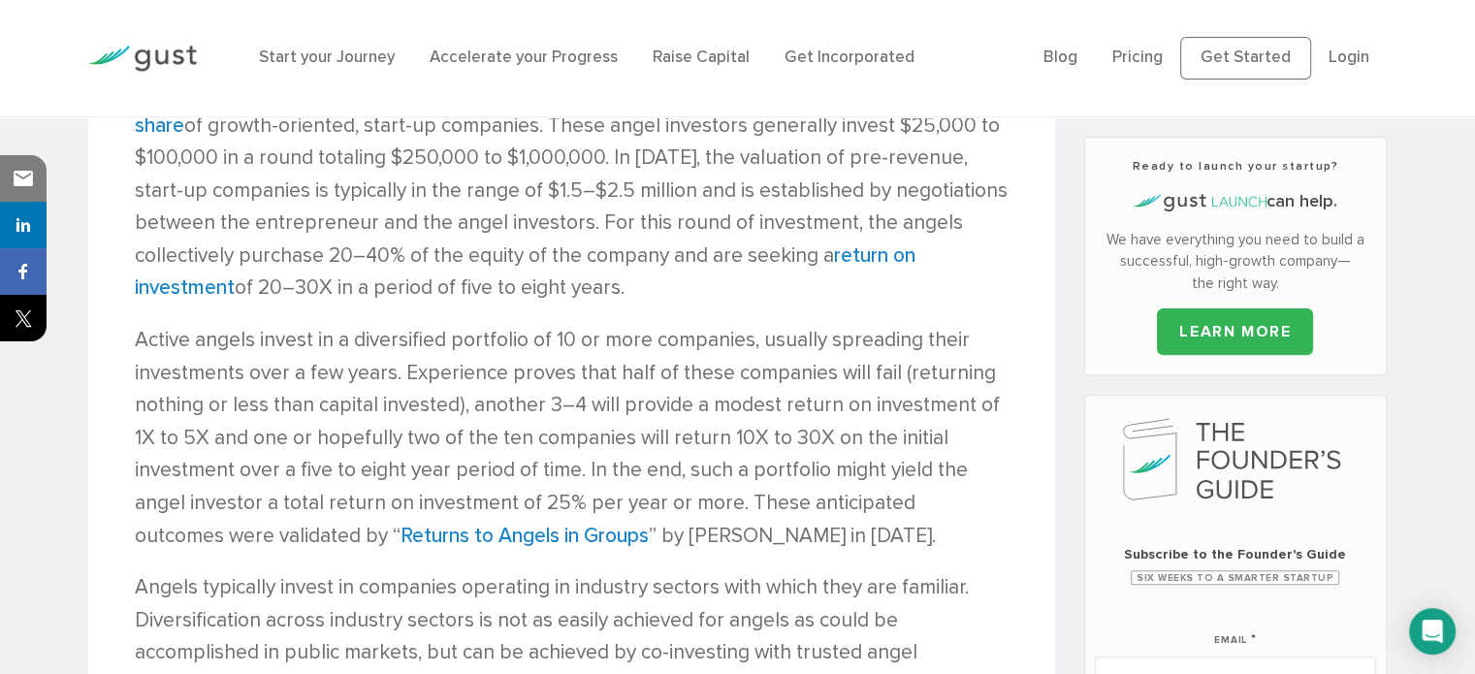
scroll to position [606, 0]
click at [176, 65] on img at bounding box center [142, 59] width 109 height 26
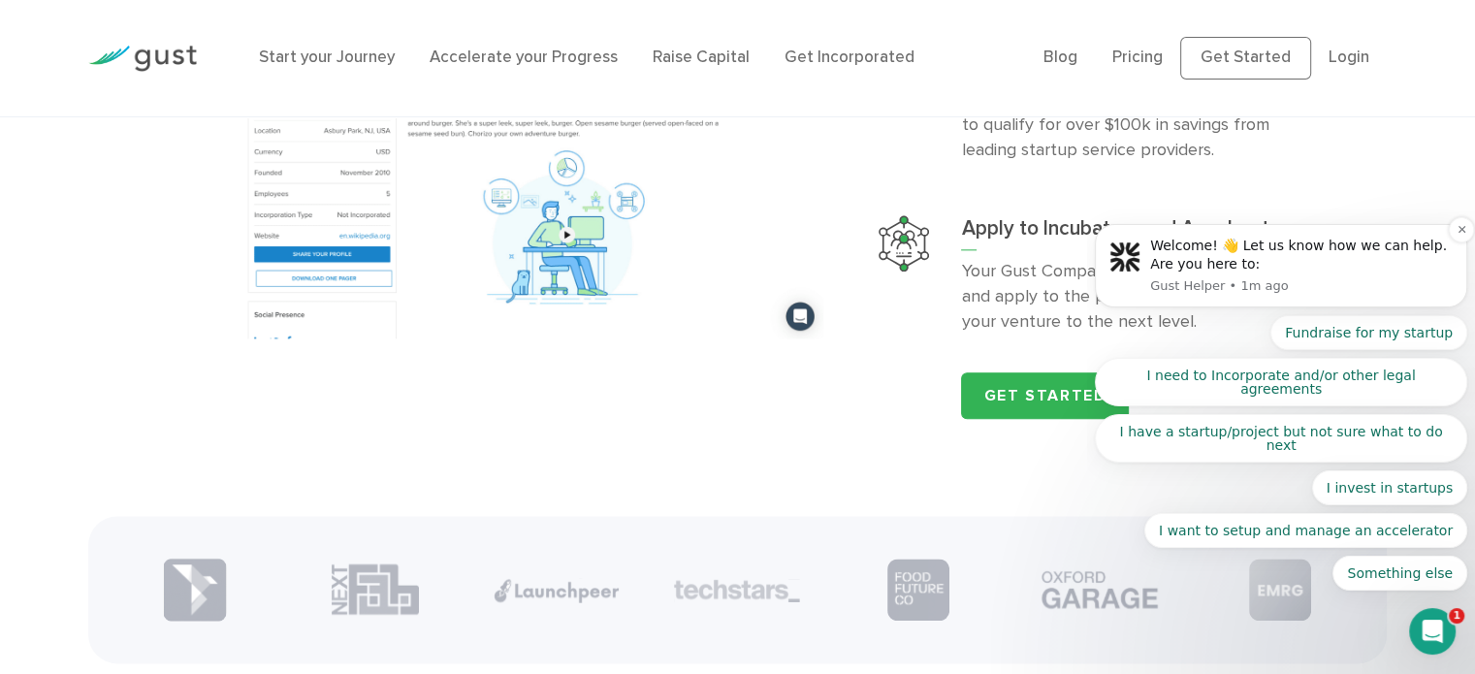
scroll to position [2289, 0]
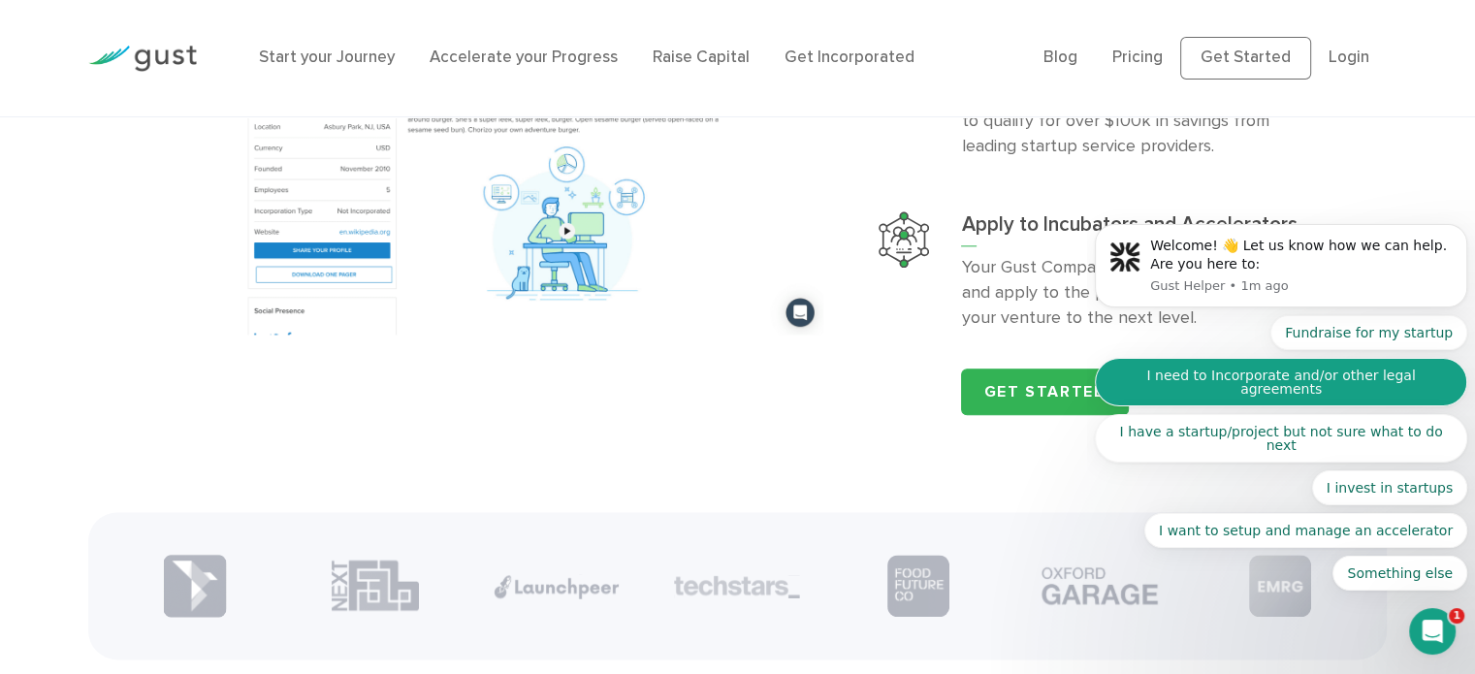
click at [1262, 400] on button "I need to Incorporate and/or other legal agreements" at bounding box center [1281, 382] width 373 height 49
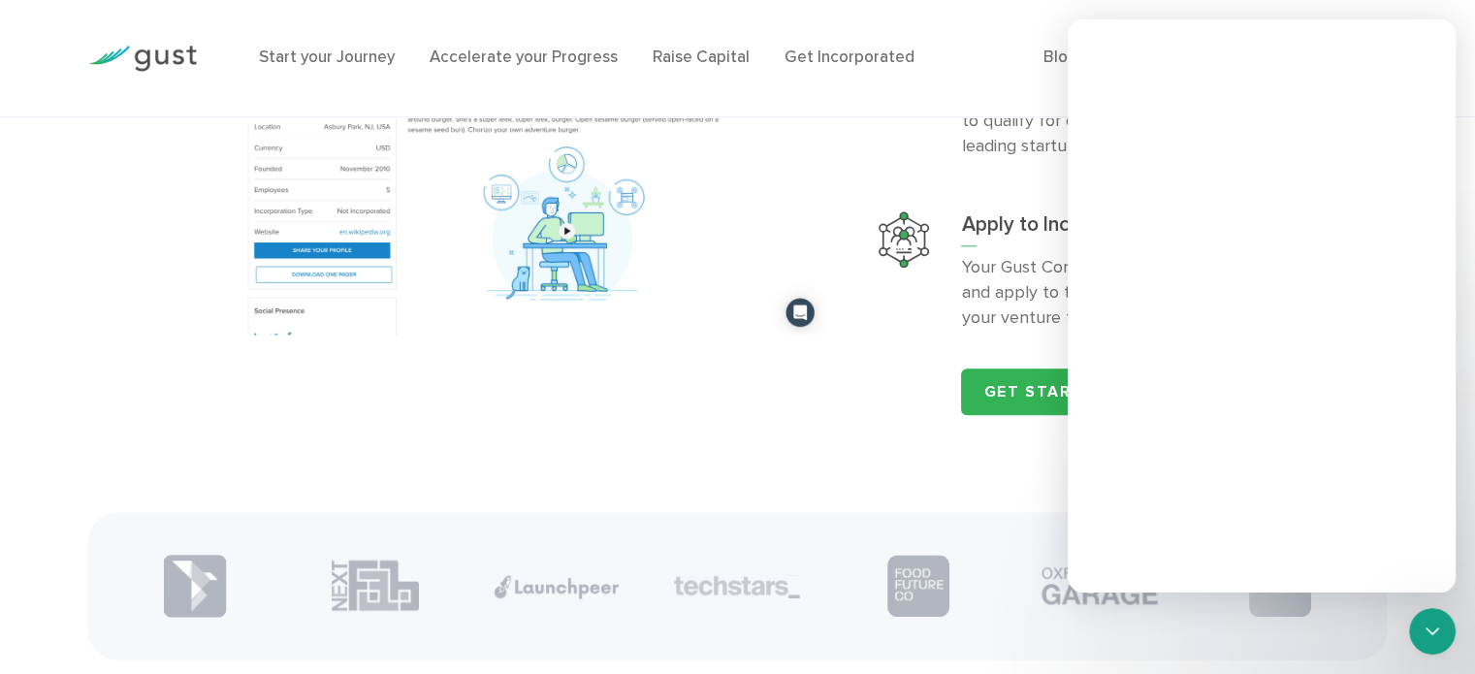
scroll to position [0, 0]
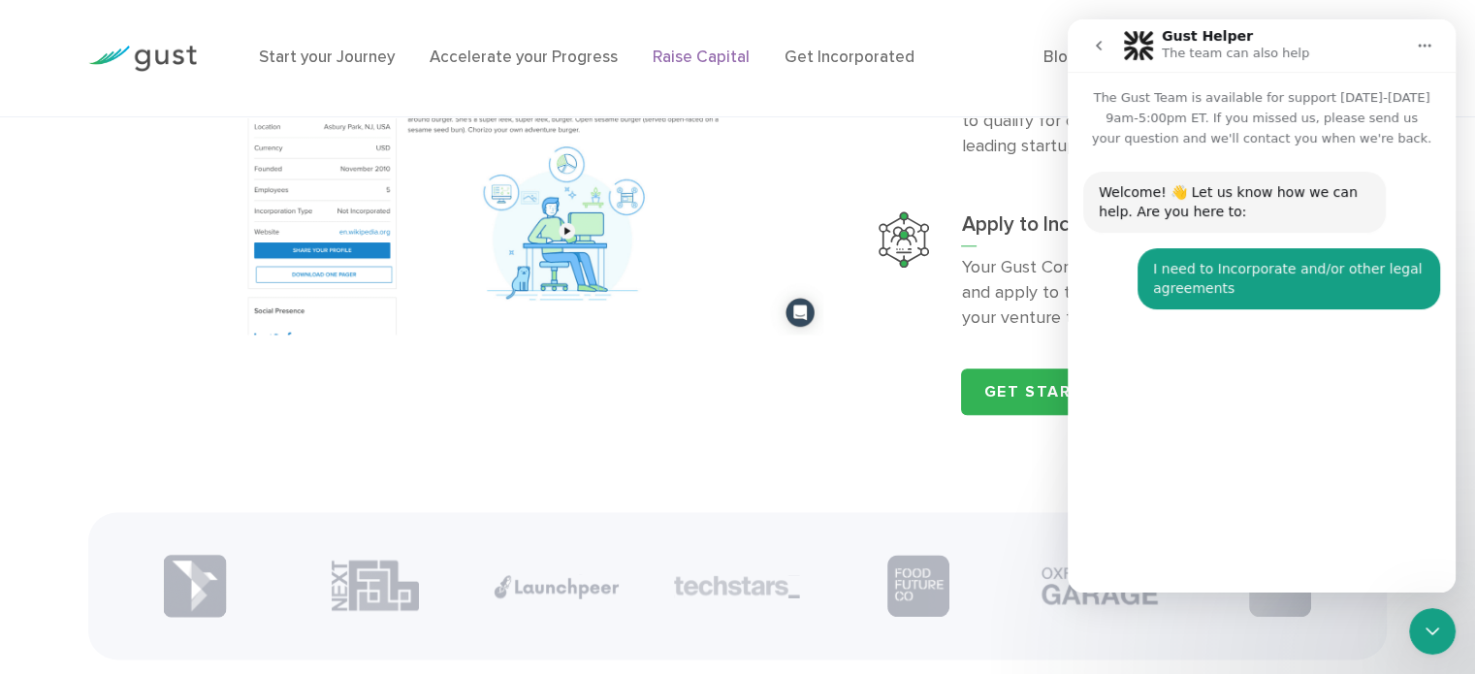
click at [683, 49] on link "Raise Capital" at bounding box center [701, 57] width 97 height 19
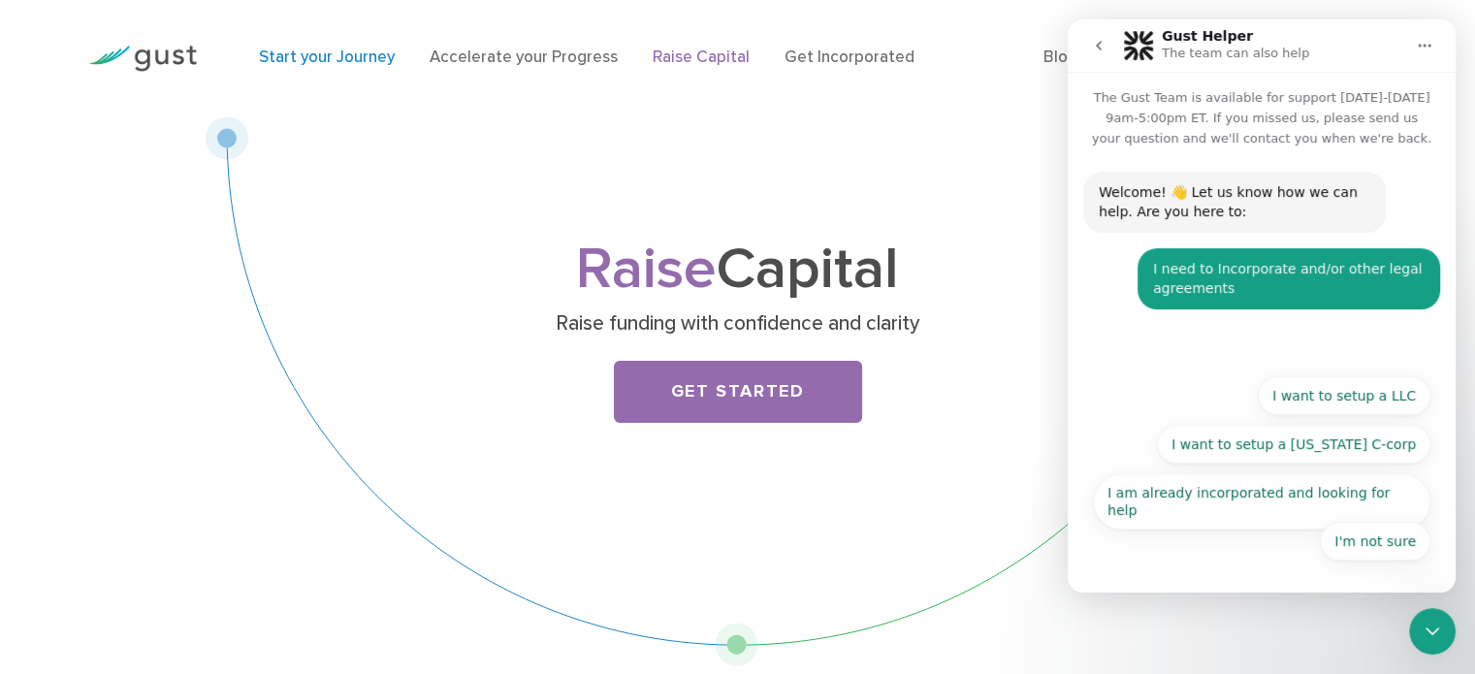
click at [340, 58] on link "Start your Journey" at bounding box center [327, 57] width 136 height 19
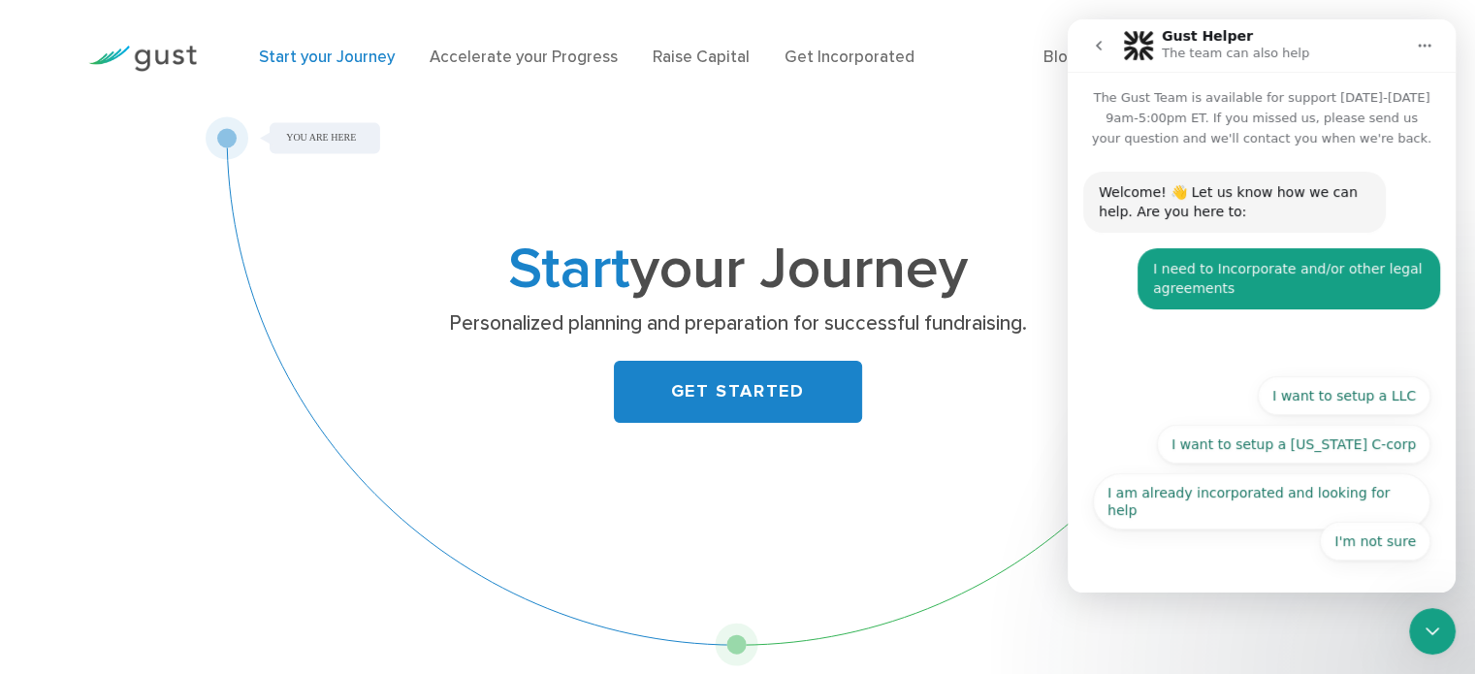
click at [181, 53] on img at bounding box center [142, 59] width 109 height 26
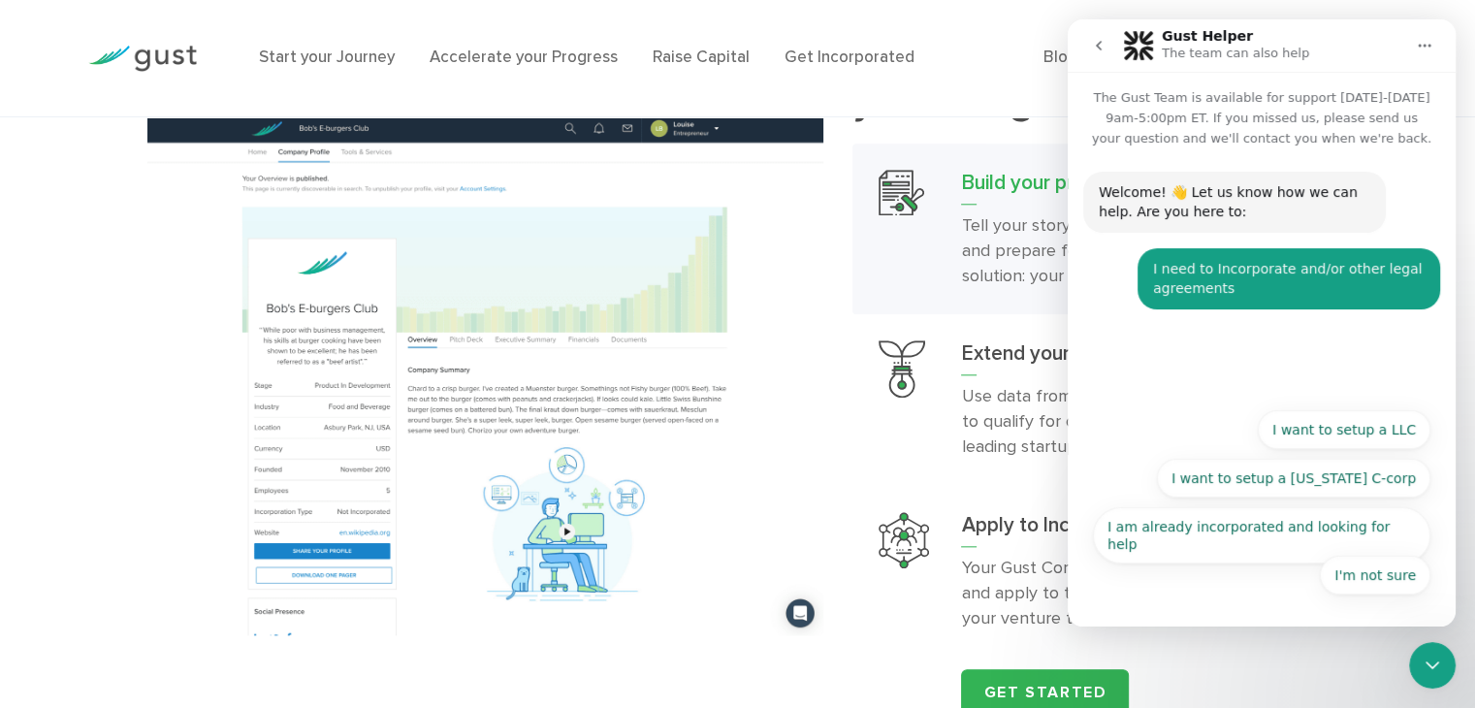
scroll to position [1978, 0]
